Goal: Task Accomplishment & Management: Use online tool/utility

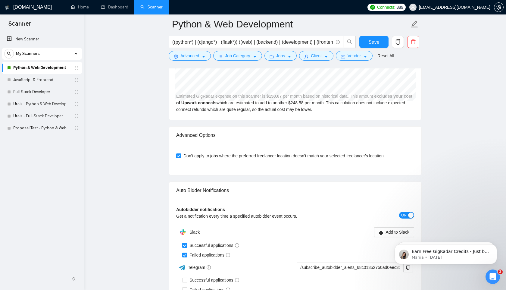
scroll to position [1676, 0]
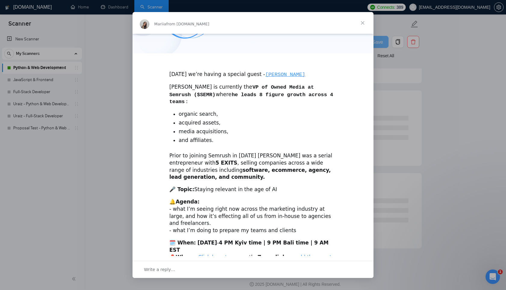
scroll to position [117, 0]
click at [436, 108] on div "Intercom messenger" at bounding box center [253, 145] width 506 height 290
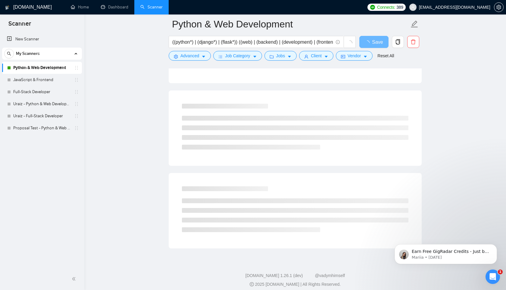
scroll to position [288, 0]
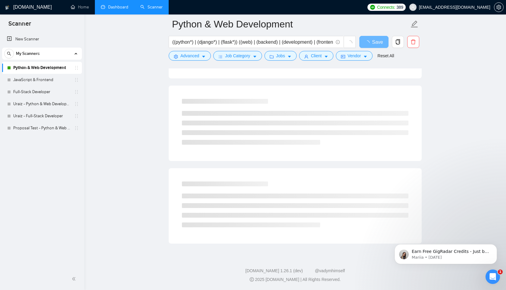
click at [115, 10] on link "Dashboard" at bounding box center [114, 7] width 27 height 5
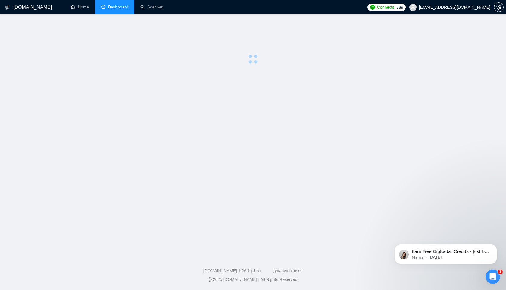
click at [115, 9] on span "Dashboard" at bounding box center [118, 7] width 20 height 5
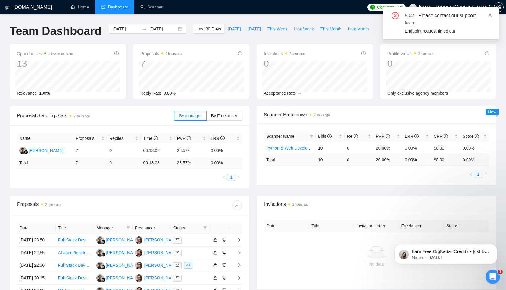
click at [490, 16] on icon "close" at bounding box center [490, 15] width 3 height 3
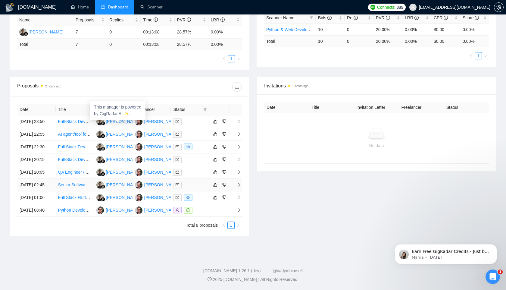
scroll to position [151, 0]
